Goal: Register for event/course

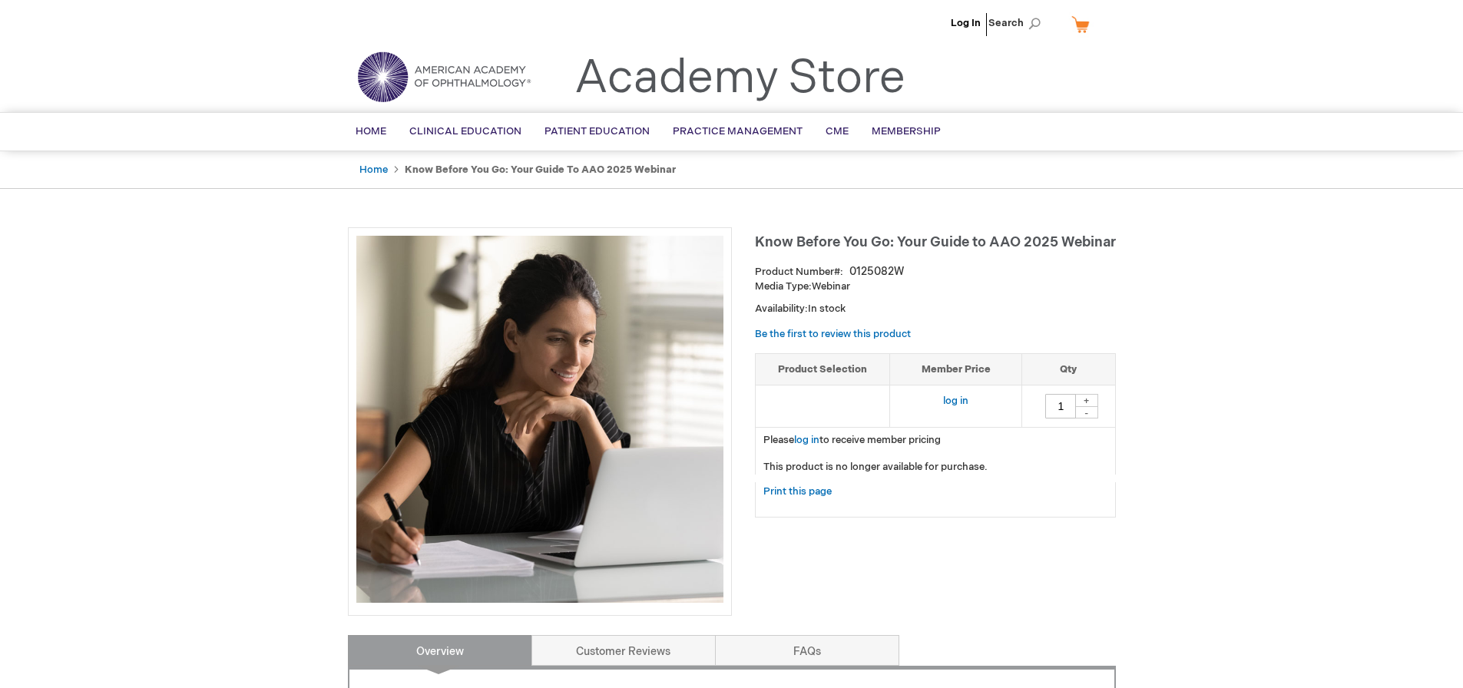
type input "0"
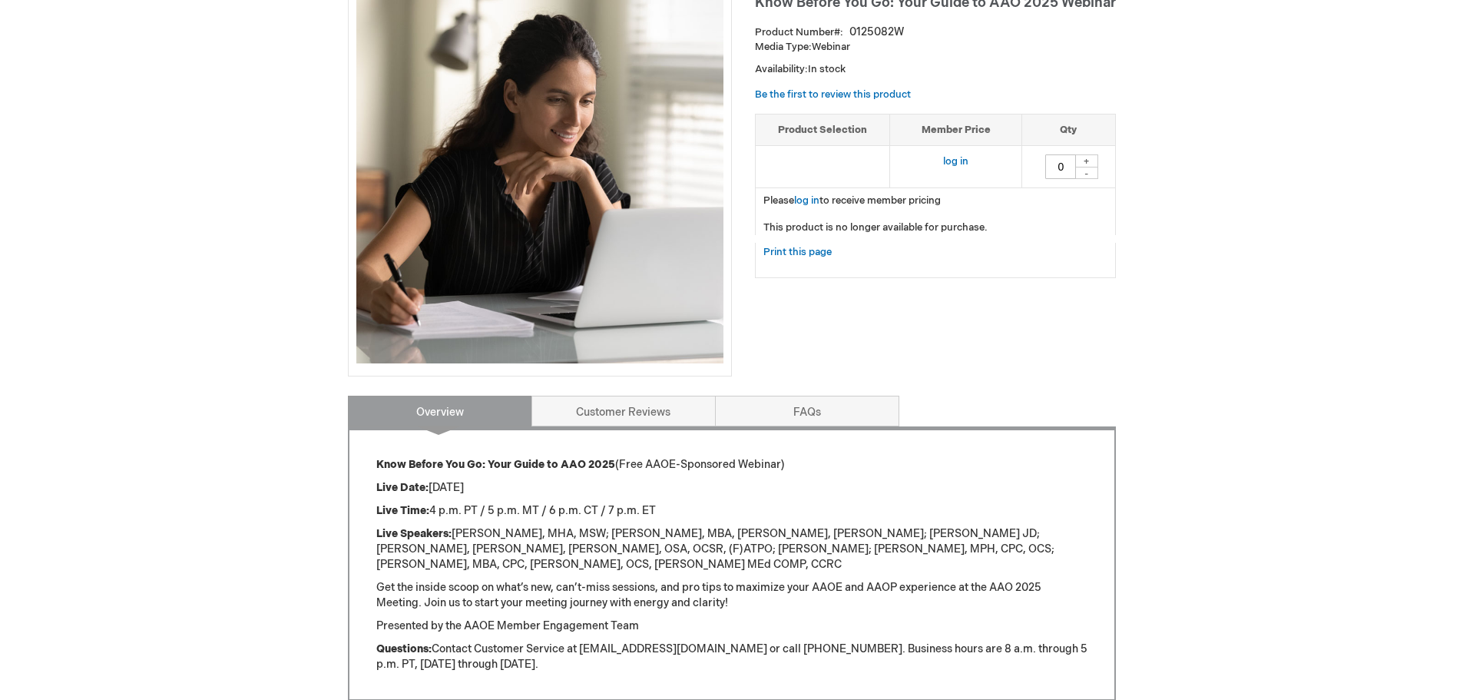
scroll to position [307, 0]
